Goal: Task Accomplishment & Management: Complete application form

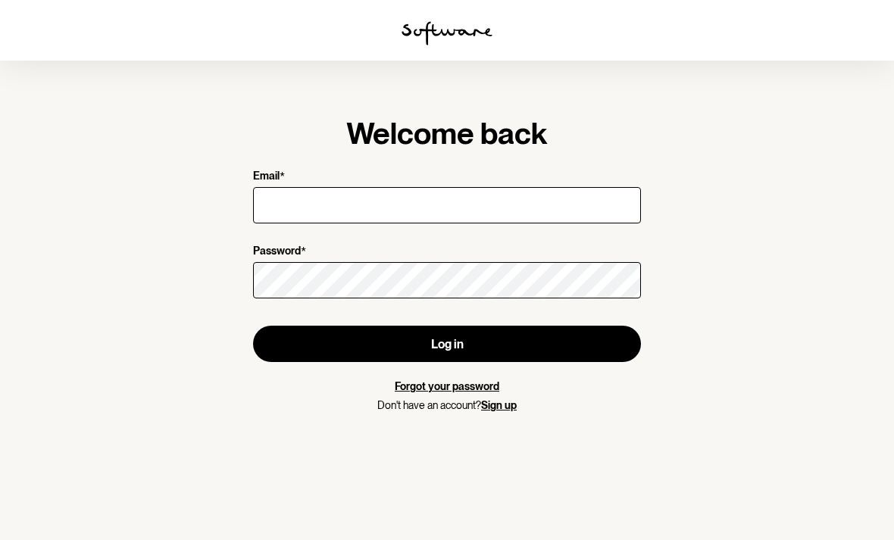
click at [530, 203] on input "Email *" at bounding box center [447, 205] width 388 height 36
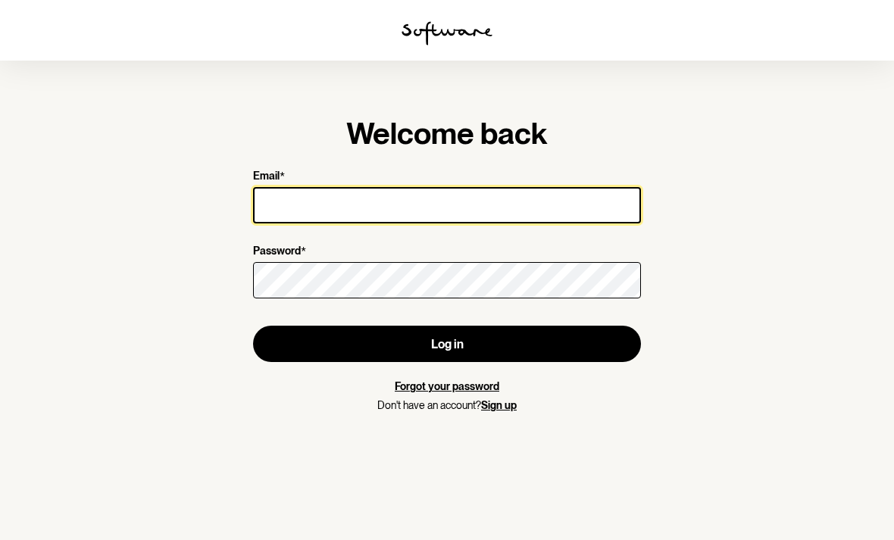
type input "[EMAIL_ADDRESS][PERSON_NAME][DOMAIN_NAME]"
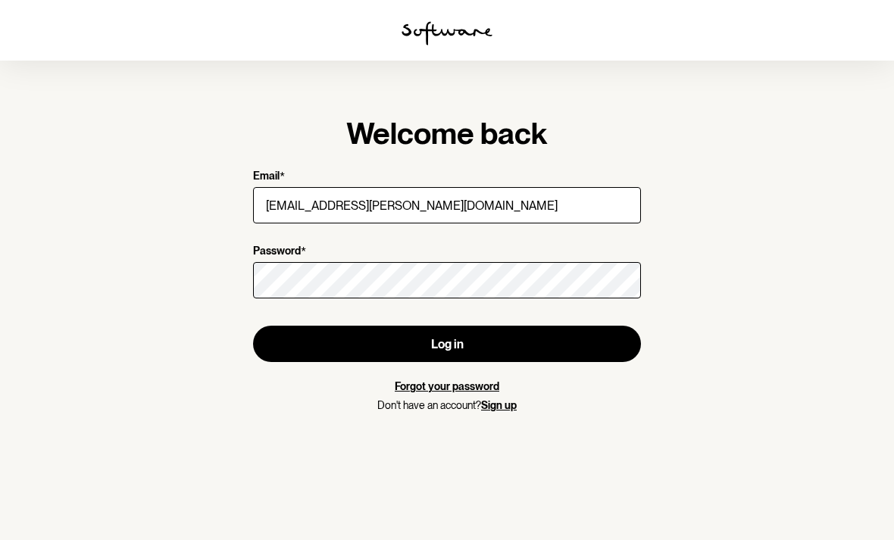
click at [447, 344] on button "Log in" at bounding box center [447, 344] width 388 height 36
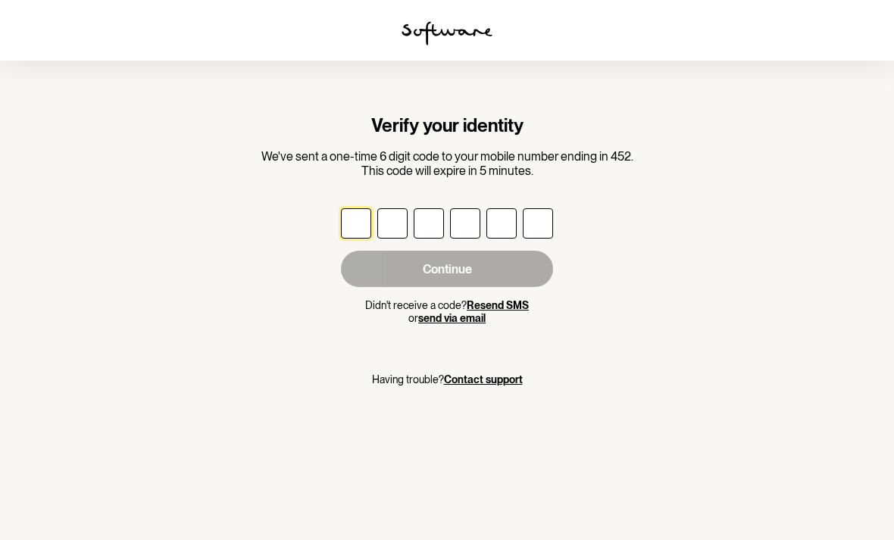
click at [361, 220] on input "text" at bounding box center [356, 223] width 30 height 30
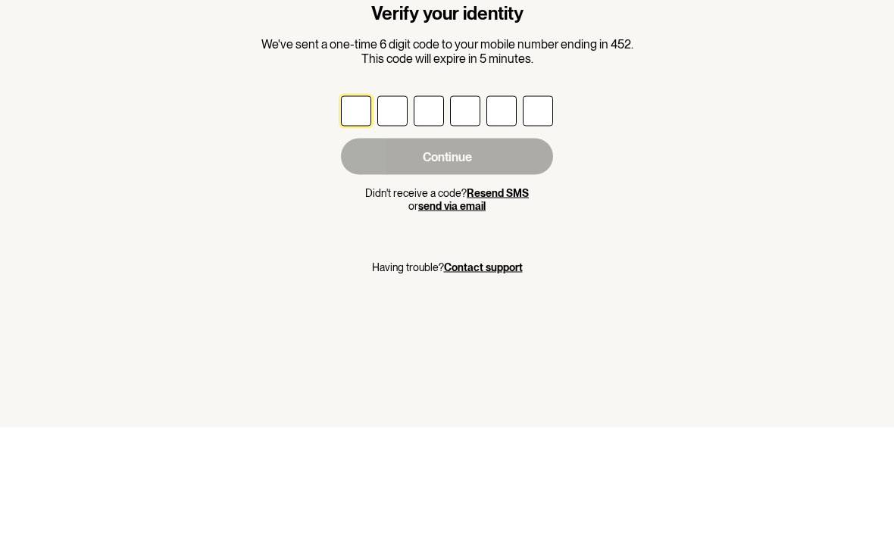
type input "3"
type input "2"
type input "4"
type input "8"
type input "4"
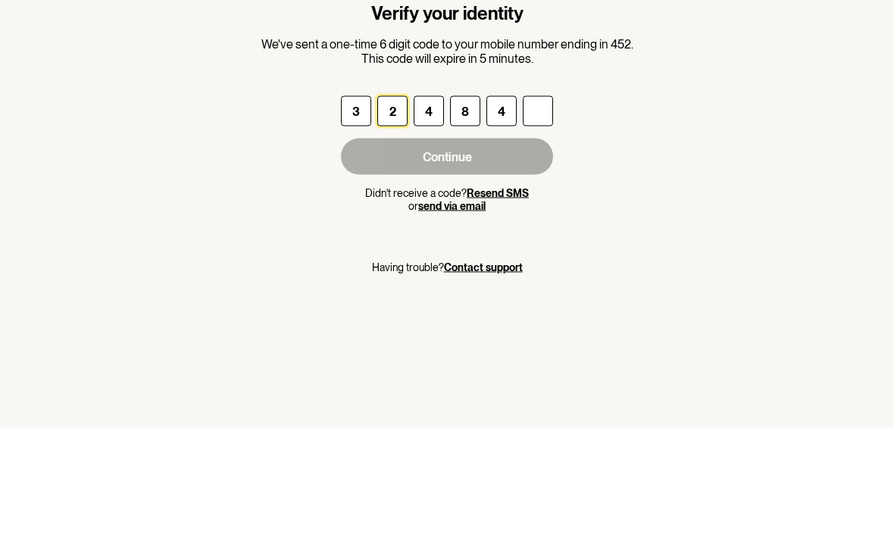
type input "4"
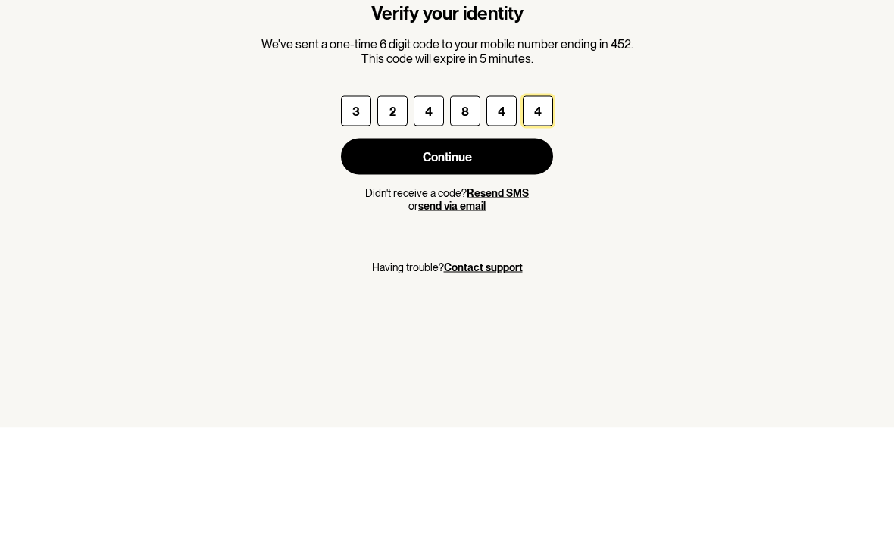
scroll to position [48, 0]
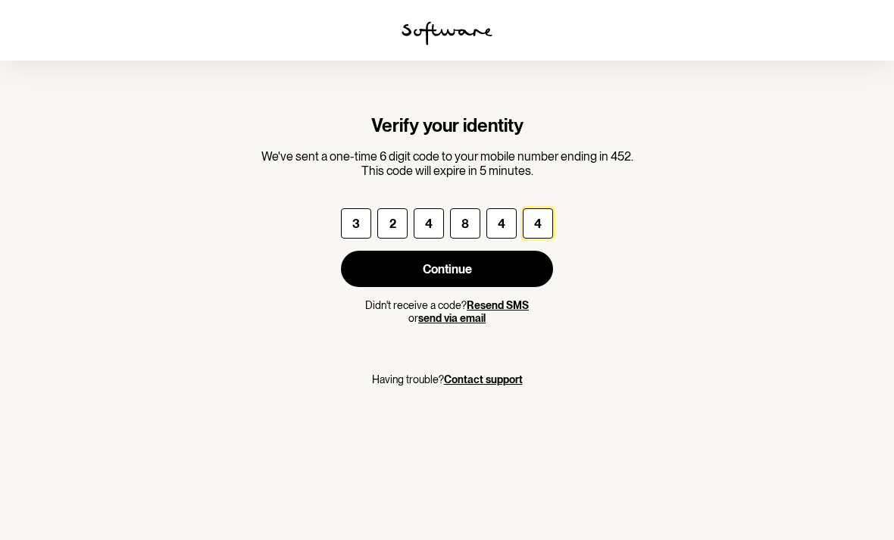
click at [466, 251] on button "Continue" at bounding box center [447, 269] width 212 height 36
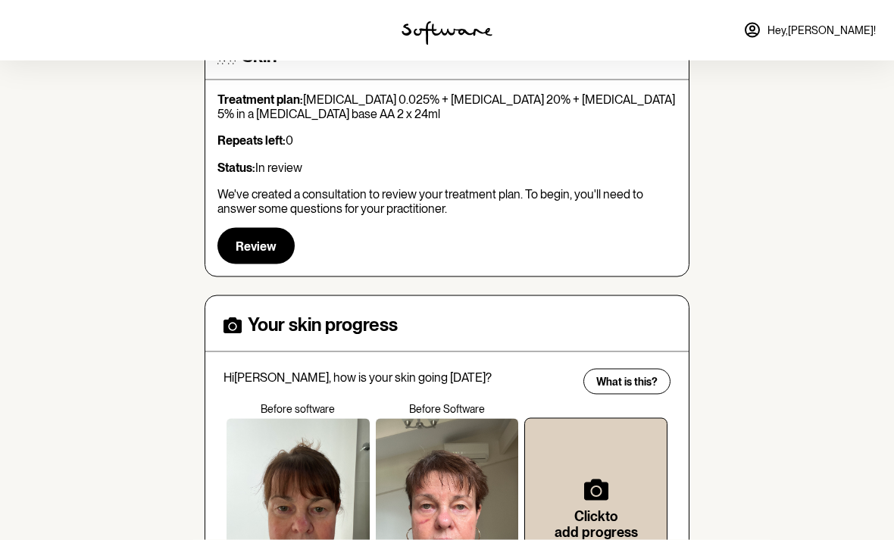
scroll to position [165, 0]
click at [257, 239] on span "Review" at bounding box center [256, 246] width 41 height 14
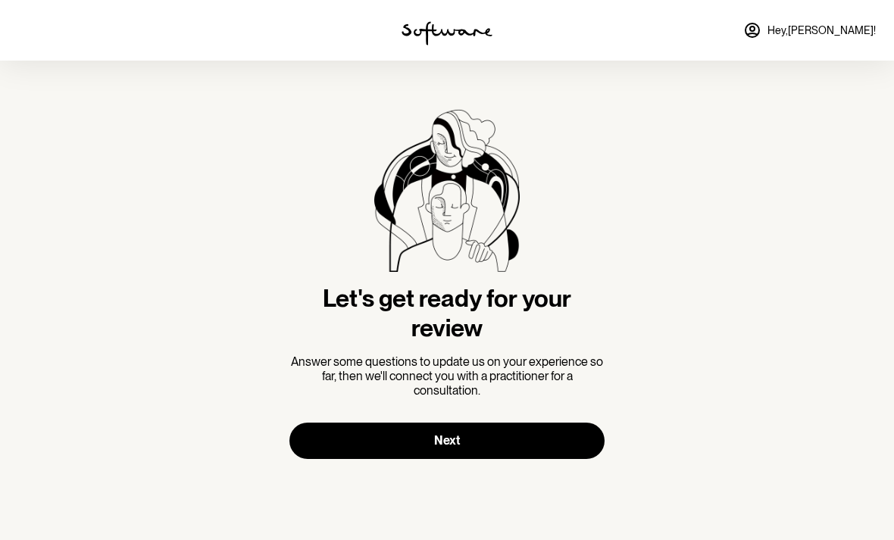
click at [472, 431] on button "Next" at bounding box center [446, 441] width 315 height 36
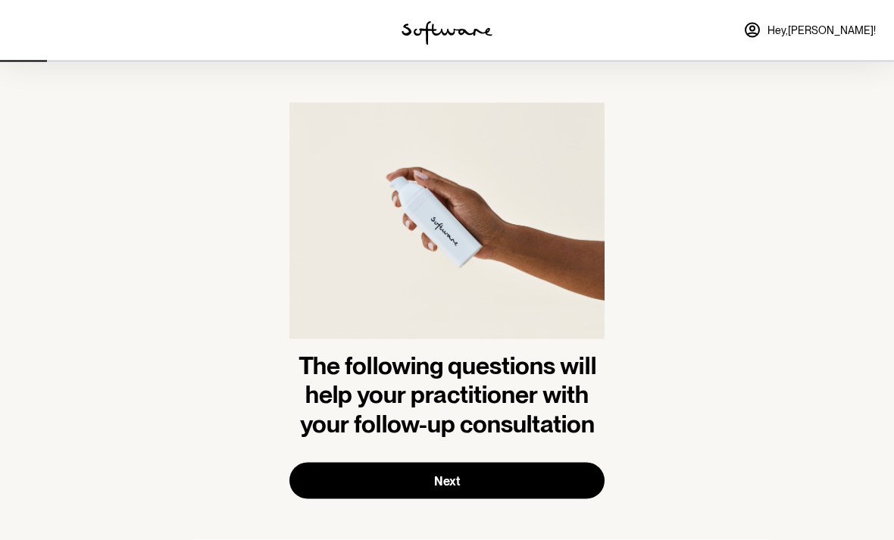
scroll to position [13, 0]
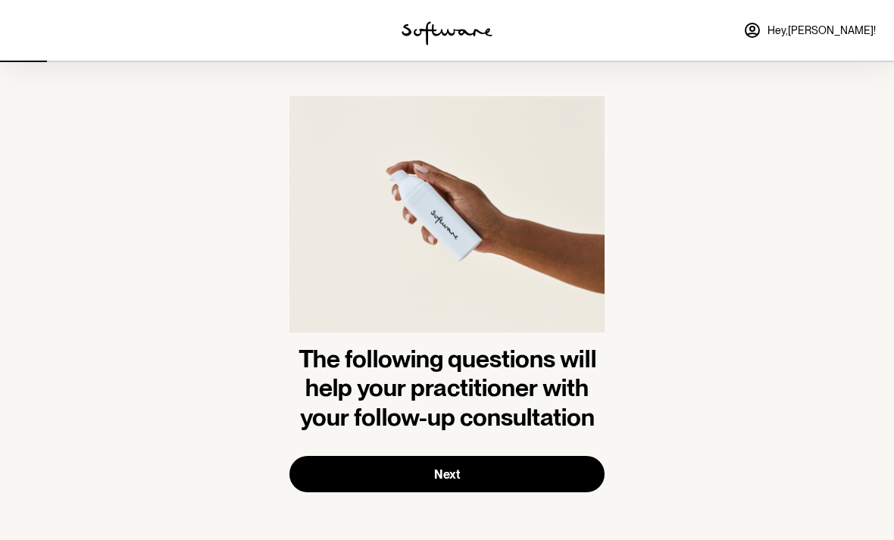
click at [455, 468] on span "Next" at bounding box center [447, 475] width 26 height 14
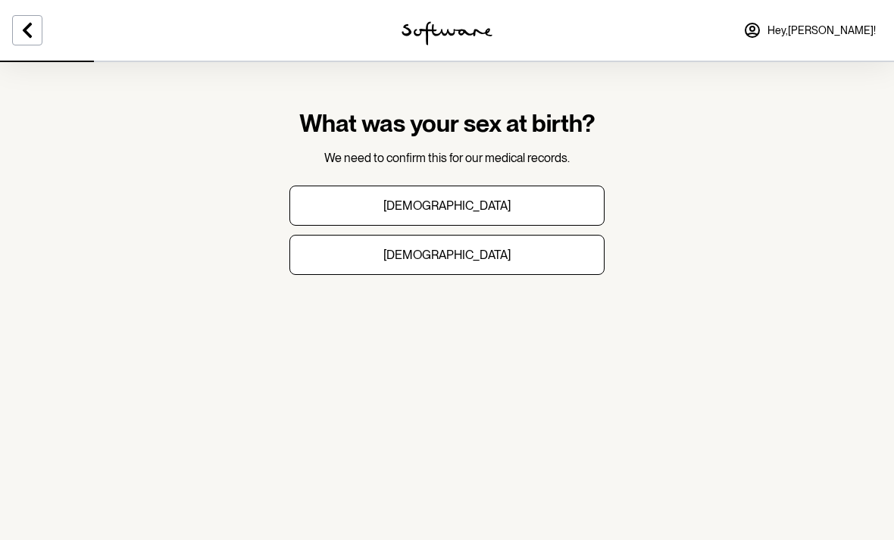
click at [468, 250] on button "[DEMOGRAPHIC_DATA]" at bounding box center [446, 255] width 315 height 40
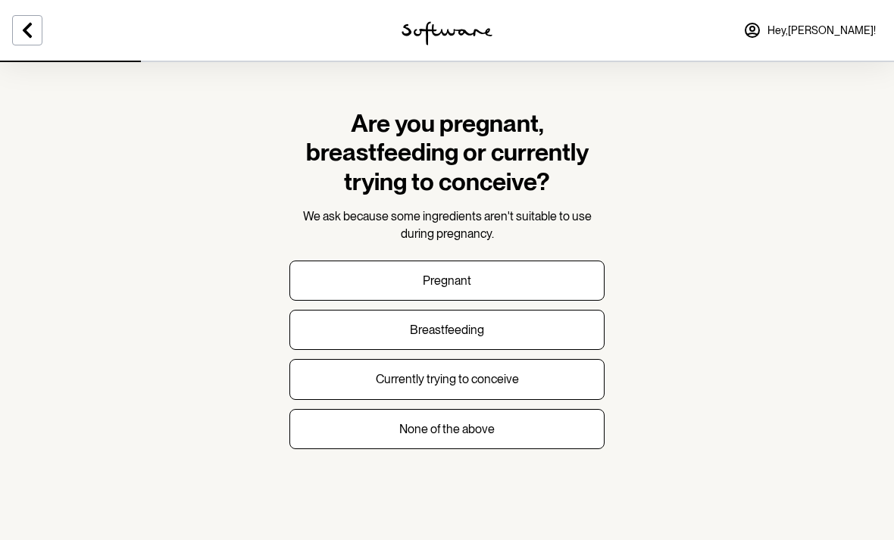
click at [482, 424] on p "None of the above" at bounding box center [446, 429] width 95 height 14
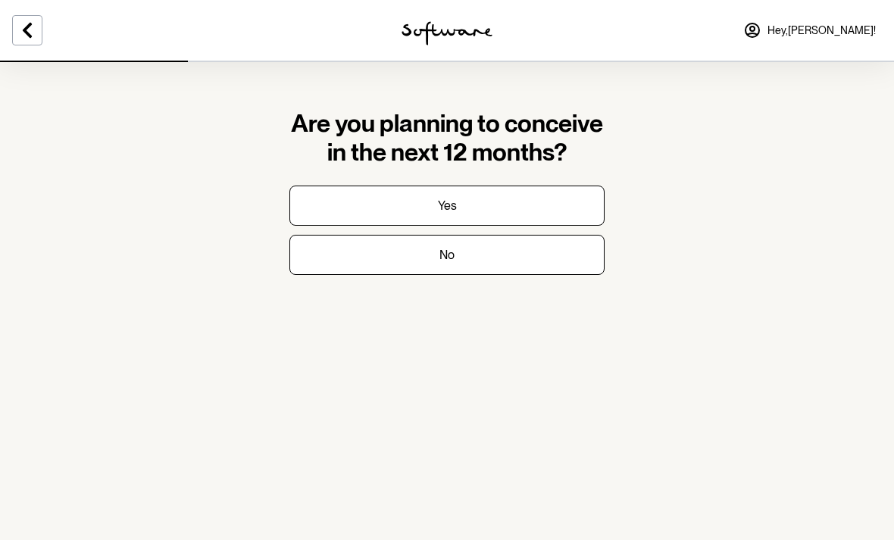
click at [482, 252] on button "No" at bounding box center [446, 255] width 315 height 40
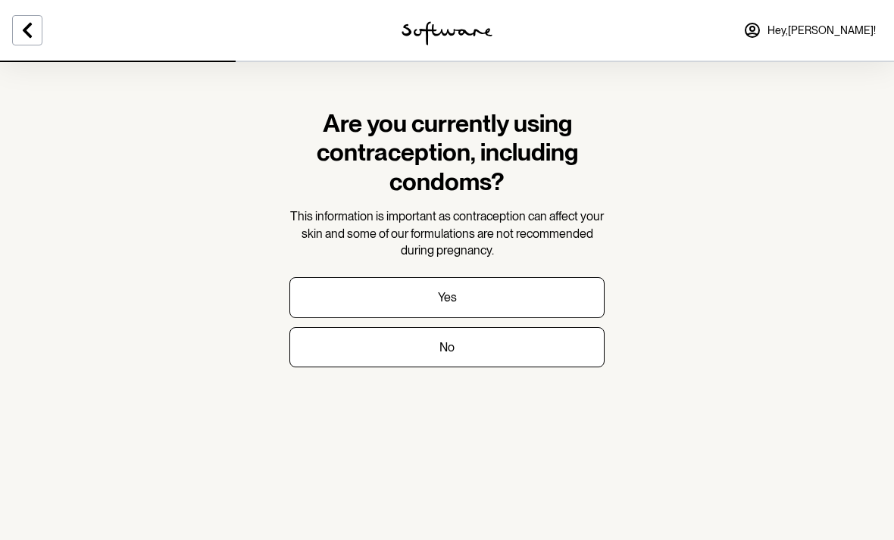
click at [462, 339] on button "No" at bounding box center [446, 347] width 315 height 40
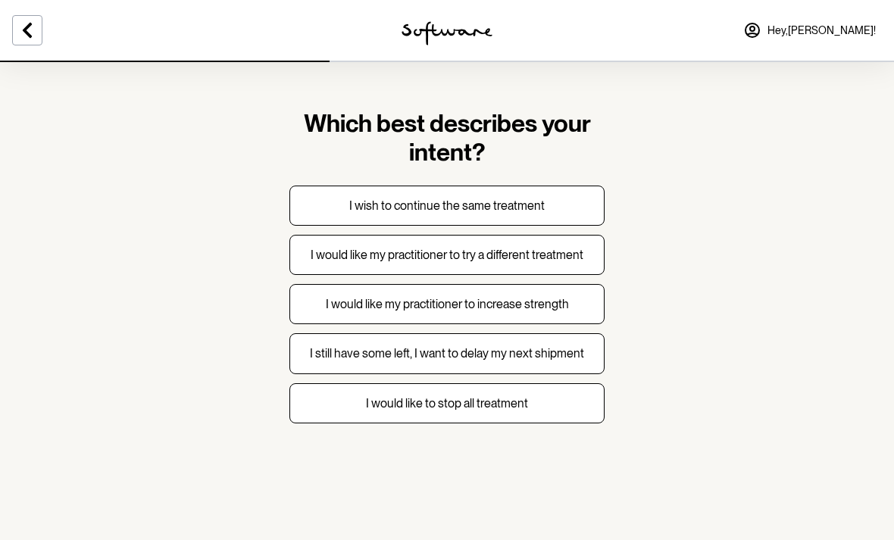
click at [535, 204] on p "I wish to continue the same treatment" at bounding box center [446, 206] width 195 height 14
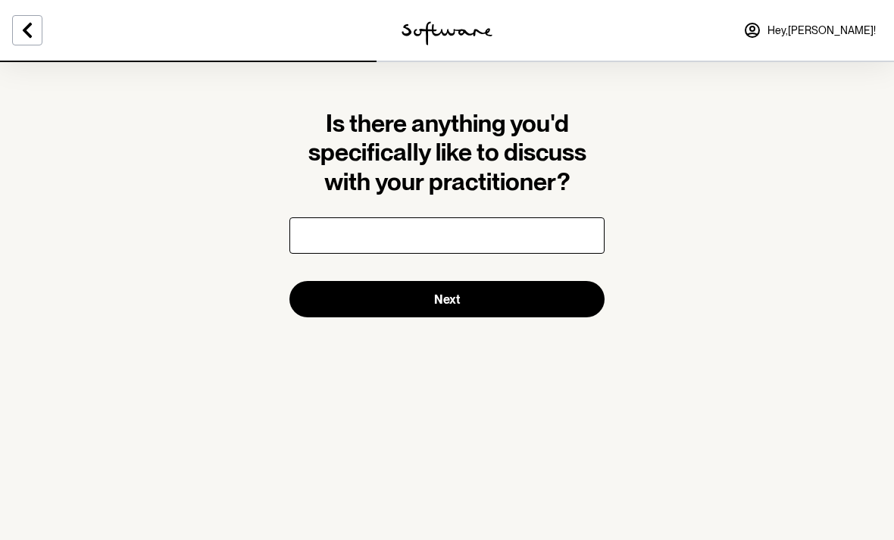
click at [539, 242] on input "Is there anything you'd specifically like to discuss with your practitioner?" at bounding box center [446, 235] width 315 height 36
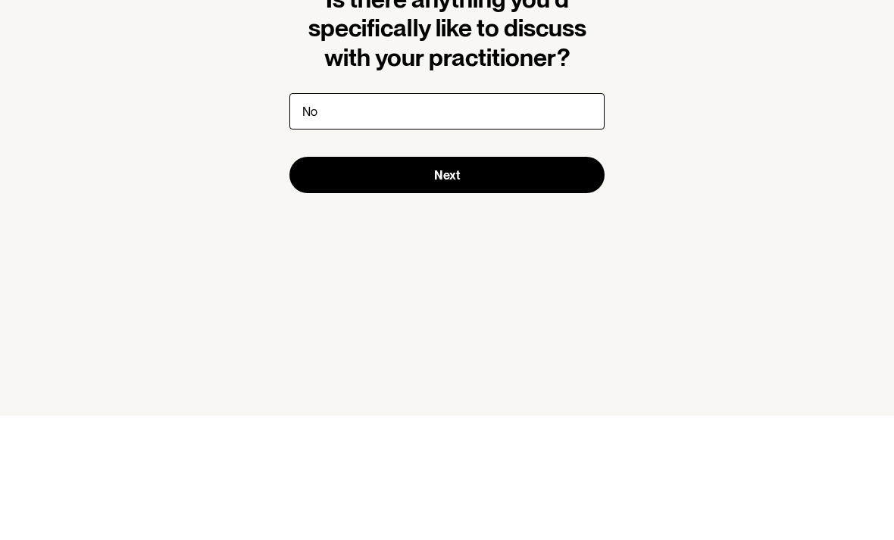
type input "No"
click at [465, 281] on button "Next" at bounding box center [446, 299] width 315 height 36
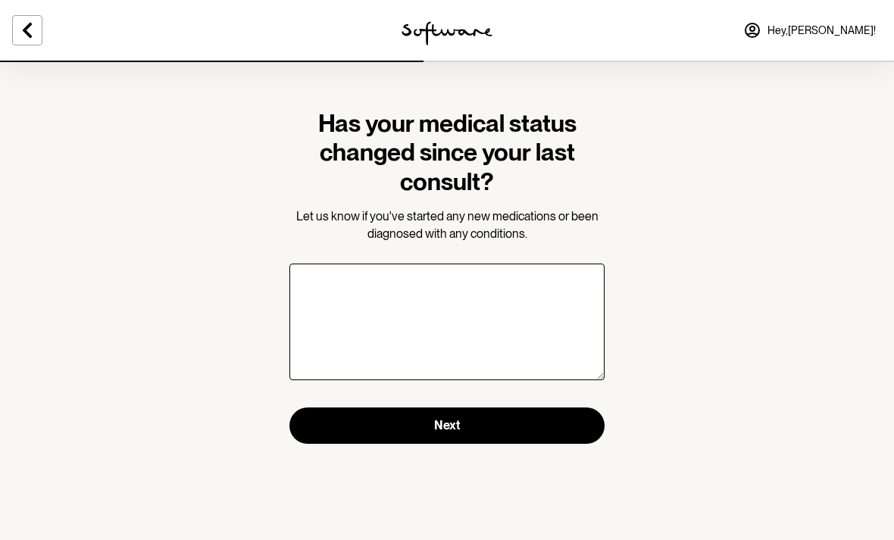
click at [433, 301] on textarea "Has your medical status changed since your last consult?" at bounding box center [446, 322] width 315 height 117
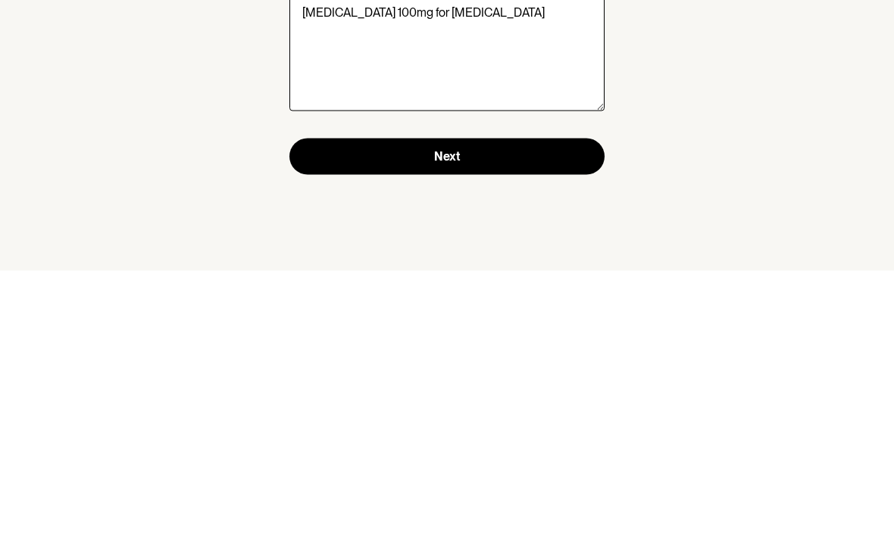
type textarea "[MEDICAL_DATA] 100mg for [MEDICAL_DATA]"
click at [454, 418] on span "Next" at bounding box center [447, 425] width 26 height 14
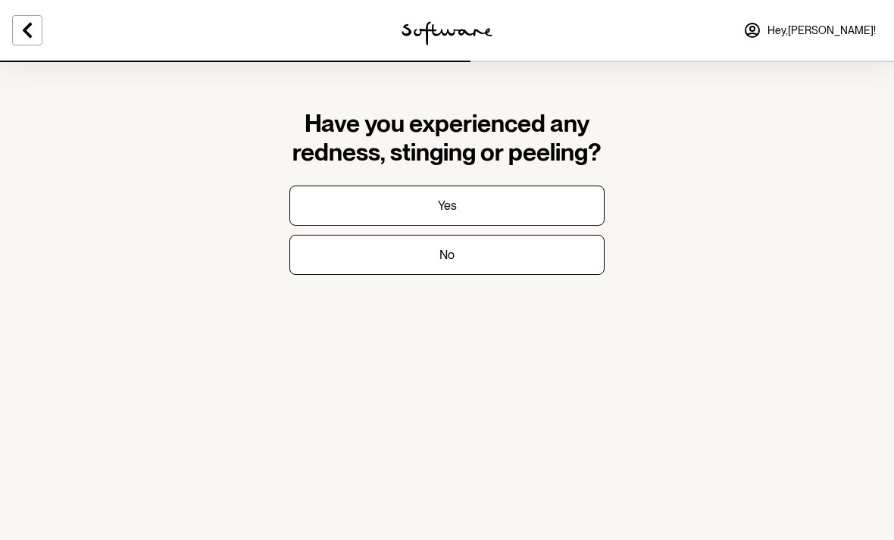
click at [464, 245] on button "No" at bounding box center [446, 255] width 315 height 40
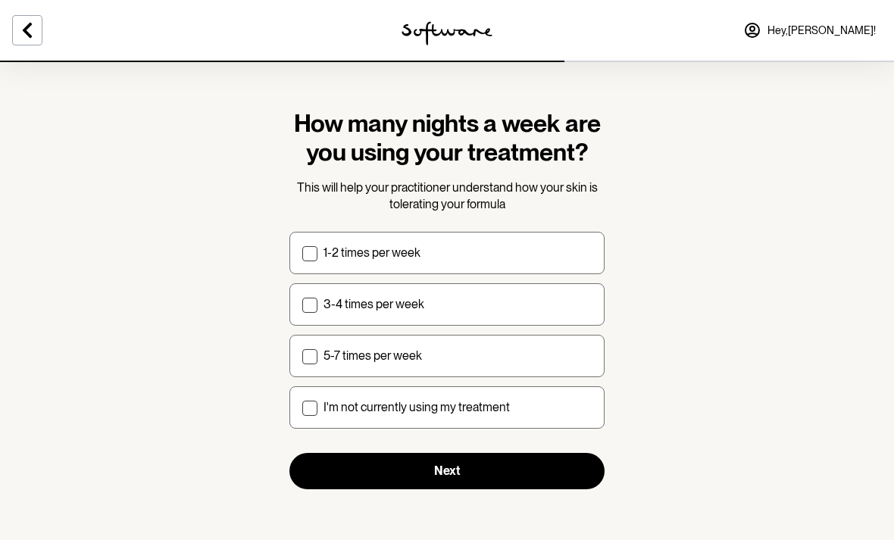
click at [310, 346] on label "5-7 times per week" at bounding box center [446, 356] width 315 height 42
click at [302, 355] on input "5-7 times per week" at bounding box center [302, 355] width 1 height 1
checkbox input "true"
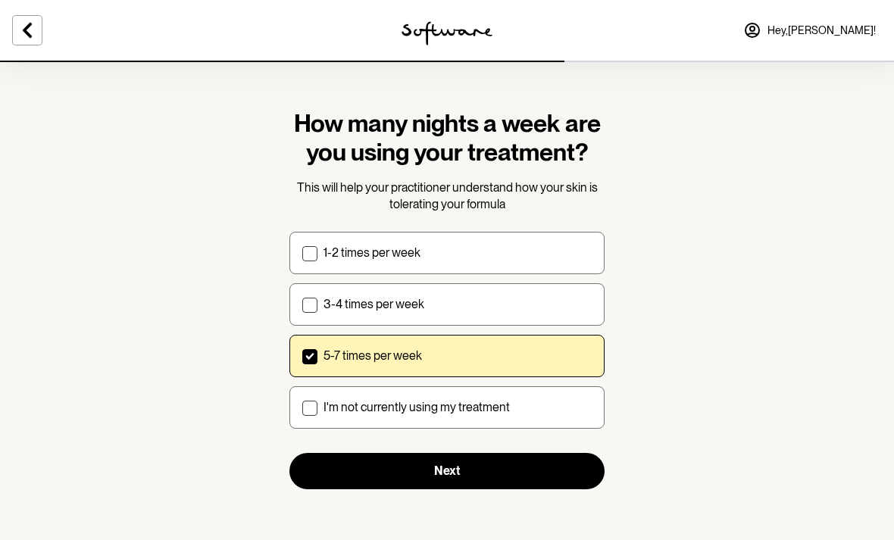
click at [468, 467] on button "Next" at bounding box center [446, 471] width 315 height 36
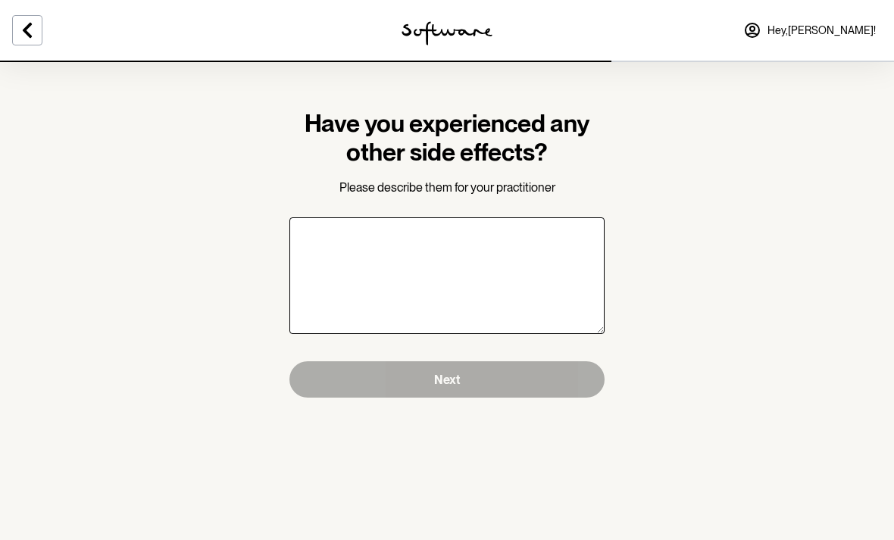
click at [498, 281] on textarea "Have you experienced any other side effects?" at bounding box center [446, 275] width 315 height 117
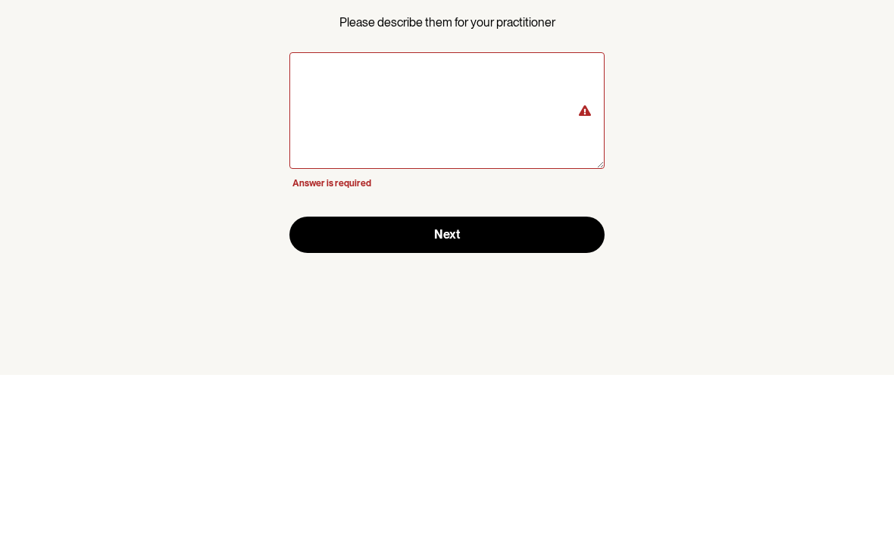
type textarea "O"
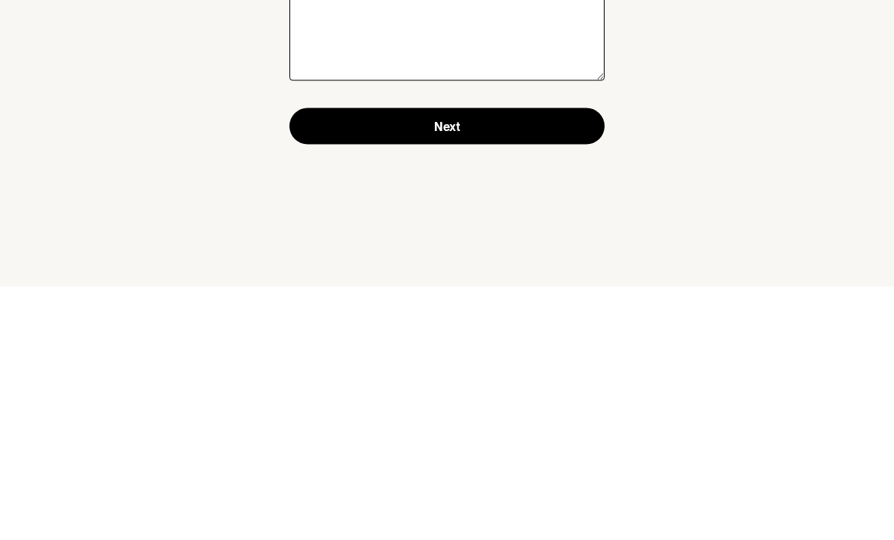
type textarea "No"
click at [452, 373] on span "Next" at bounding box center [447, 380] width 26 height 14
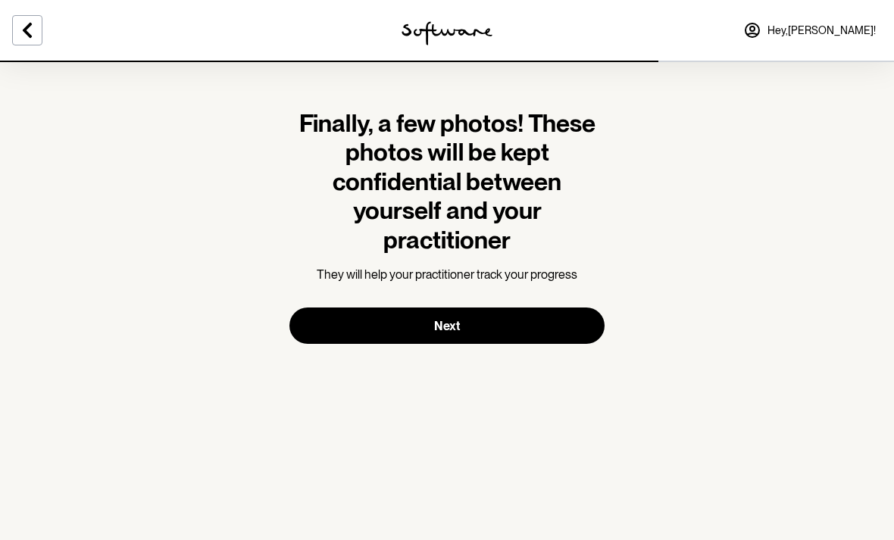
click at [449, 319] on span "Next" at bounding box center [447, 326] width 26 height 14
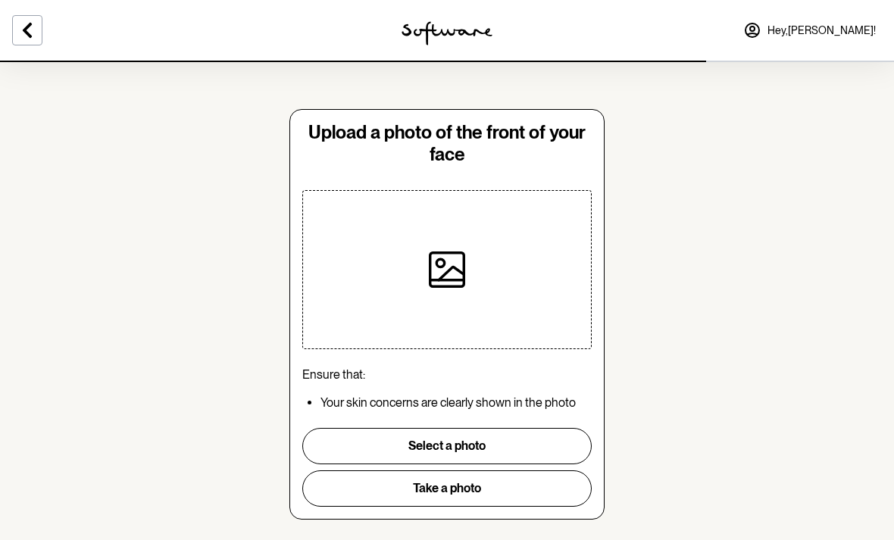
click at [484, 281] on div at bounding box center [447, 270] width 158 height 158
click at [489, 436] on button "Select a photo" at bounding box center [446, 446] width 289 height 36
click at [449, 491] on button "Take a photo" at bounding box center [446, 489] width 289 height 36
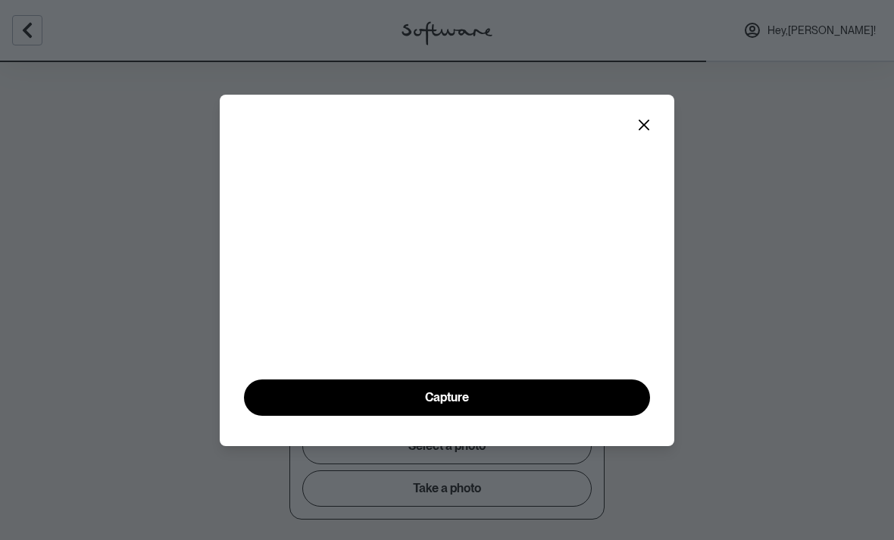
click at [443, 405] on span "Capture" at bounding box center [447, 397] width 44 height 14
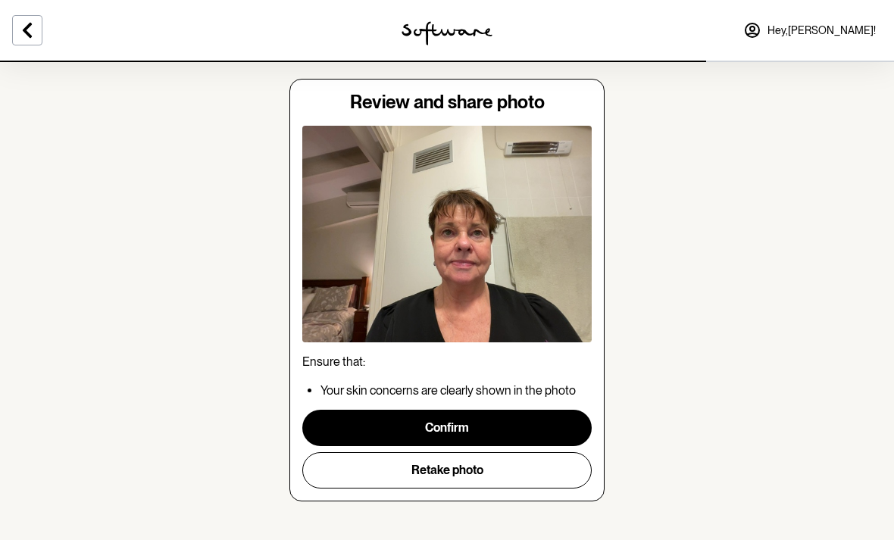
scroll to position [42, 0]
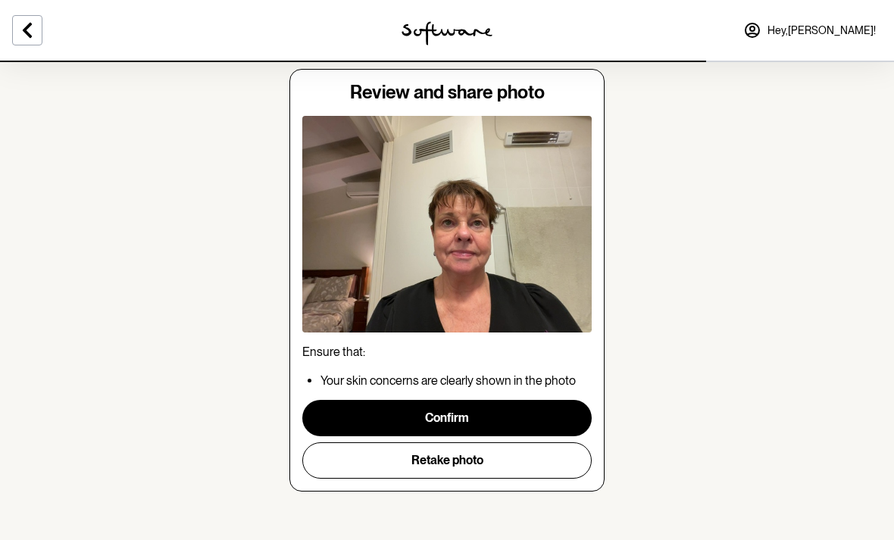
click at [433, 418] on button "Confirm" at bounding box center [446, 418] width 289 height 36
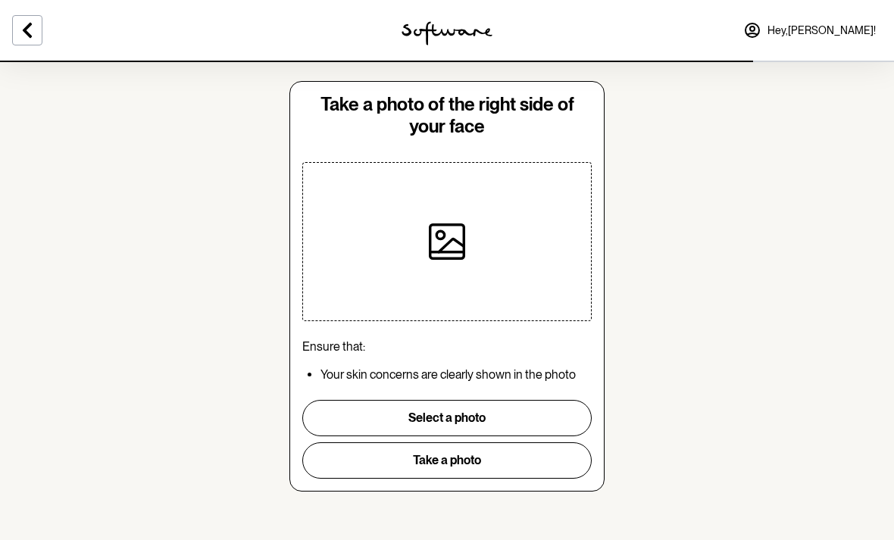
scroll to position [29, 0]
click at [441, 464] on button "Take a photo" at bounding box center [446, 461] width 289 height 36
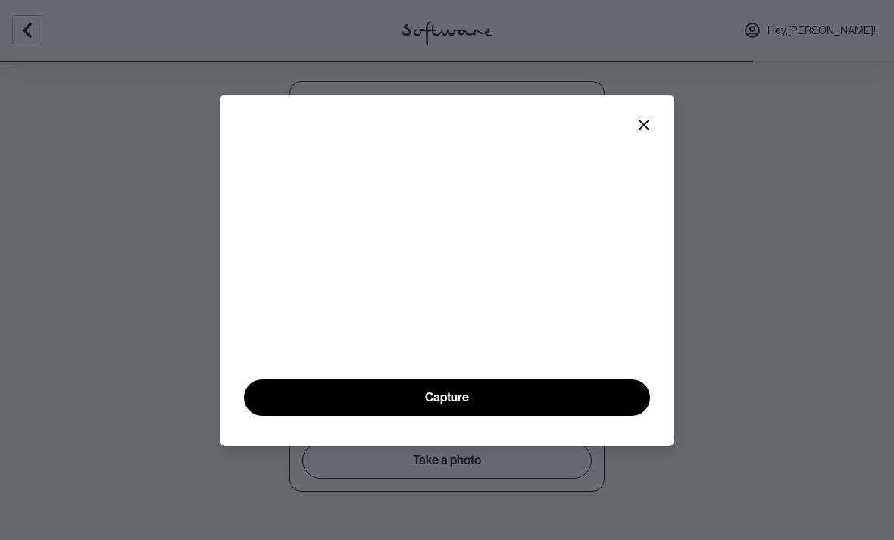
click at [436, 405] on span "Capture" at bounding box center [447, 397] width 44 height 14
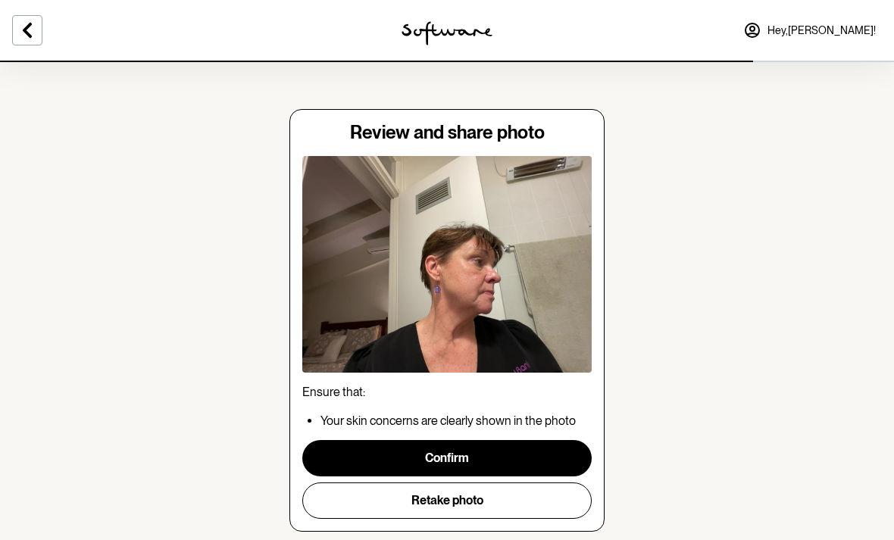
click at [433, 451] on button "Confirm" at bounding box center [446, 458] width 289 height 36
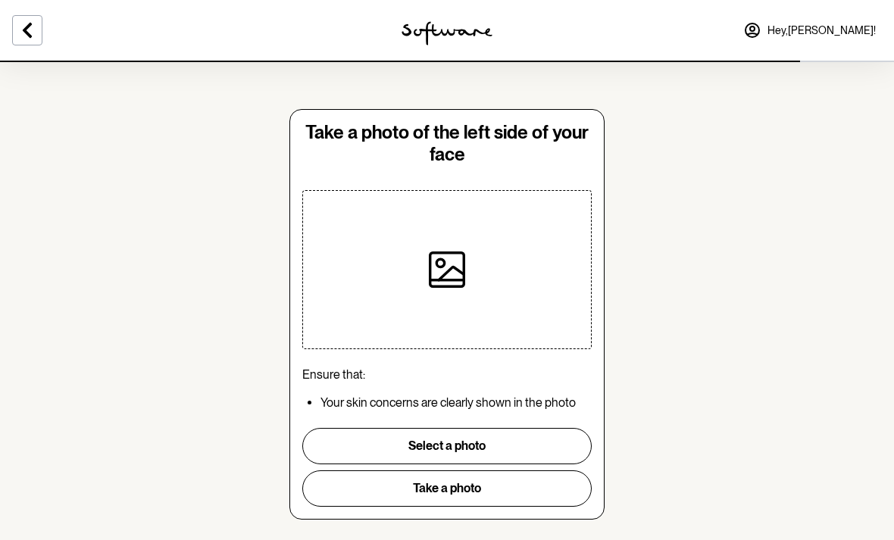
click at [442, 487] on button "Take a photo" at bounding box center [446, 489] width 289 height 36
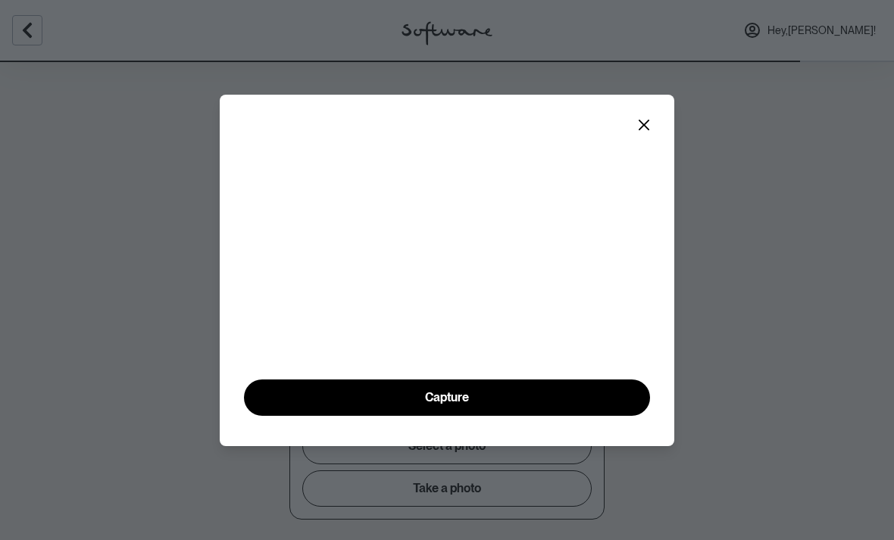
click at [430, 405] on span "Capture" at bounding box center [447, 397] width 44 height 14
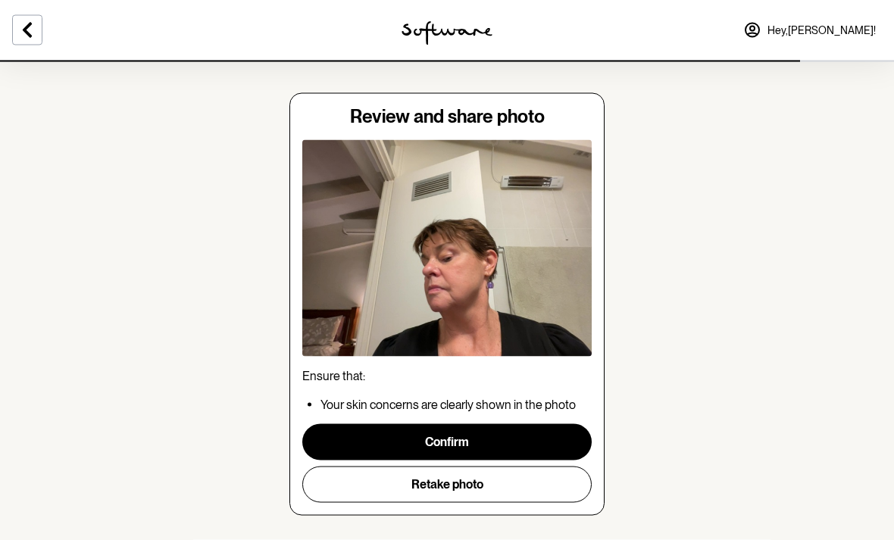
scroll to position [42, 0]
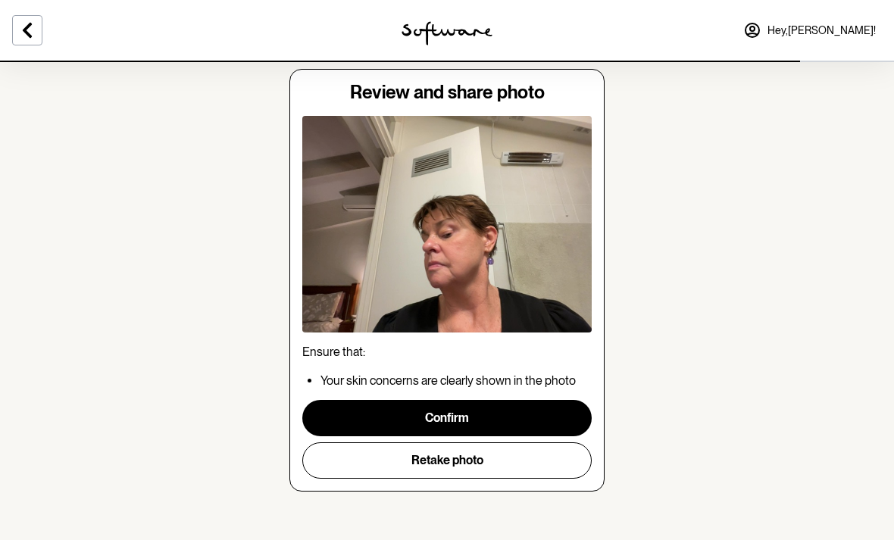
click at [434, 414] on button "Confirm" at bounding box center [446, 418] width 289 height 36
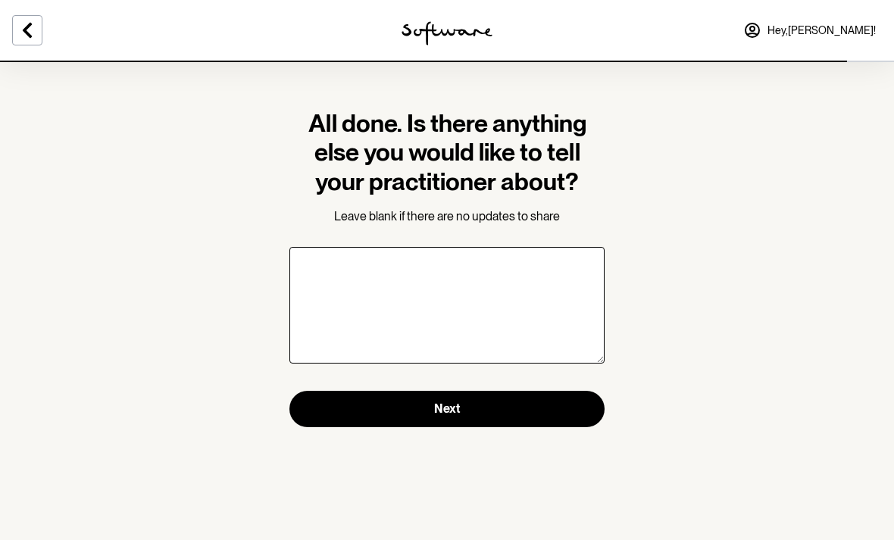
click at [443, 406] on span "Next" at bounding box center [447, 409] width 26 height 14
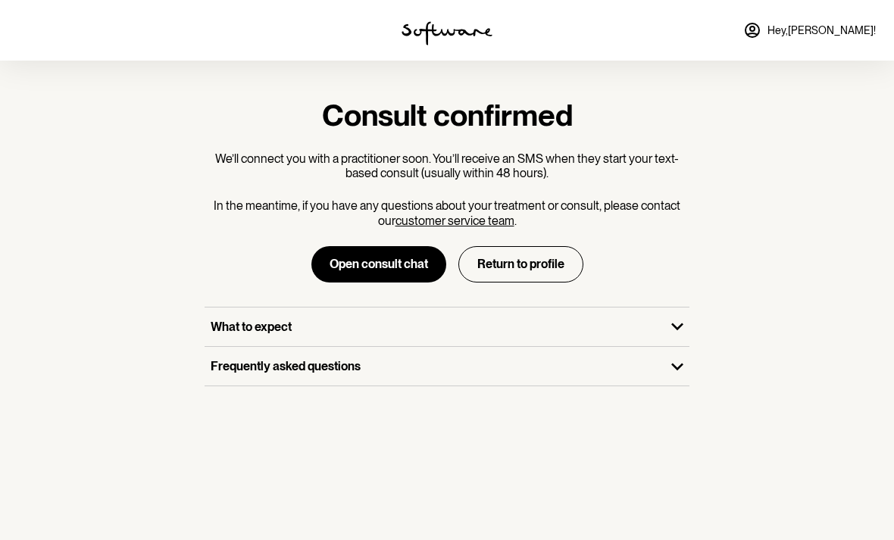
click at [673, 328] on icon "button" at bounding box center [677, 326] width 24 height 24
click at [530, 265] on button "Return to profile" at bounding box center [520, 264] width 125 height 36
